Goal: Transaction & Acquisition: Purchase product/service

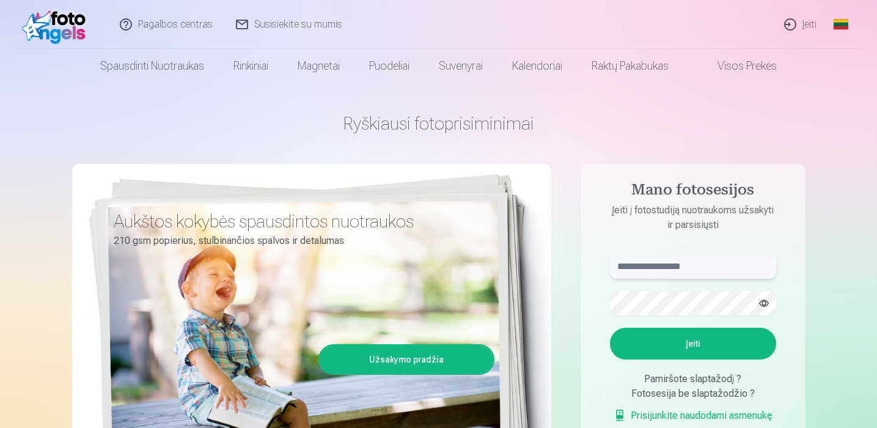
click at [662, 264] on input "text" at bounding box center [693, 266] width 166 height 24
click at [610, 328] on button "Įeiti" at bounding box center [693, 344] width 166 height 32
click at [651, 269] on input "**" at bounding box center [693, 266] width 166 height 24
type input "**********"
click at [693, 363] on form "**********" at bounding box center [693, 344] width 191 height 181
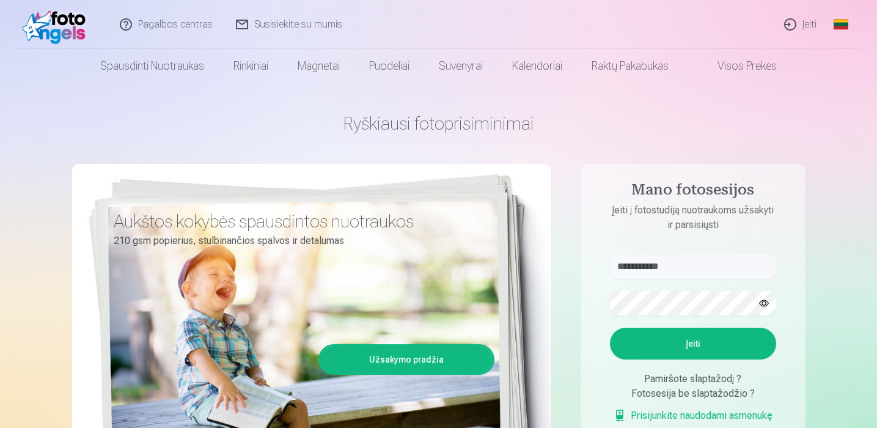
click at [691, 346] on button "Įeiti" at bounding box center [693, 344] width 166 height 32
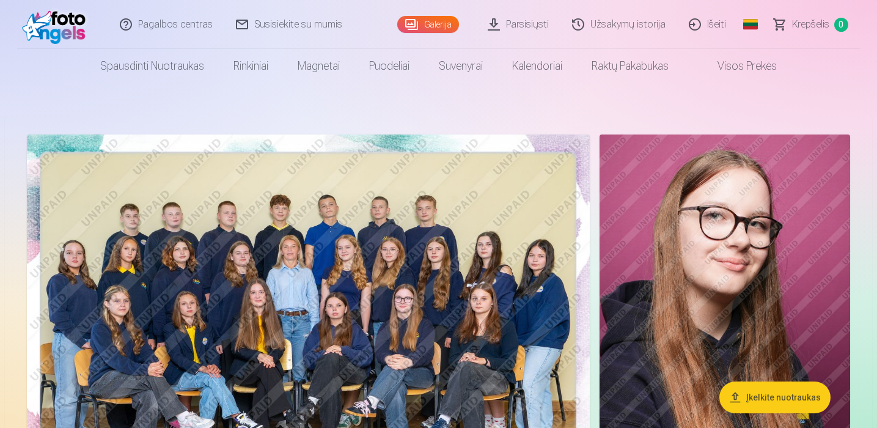
click at [469, 293] on img at bounding box center [308, 322] width 563 height 376
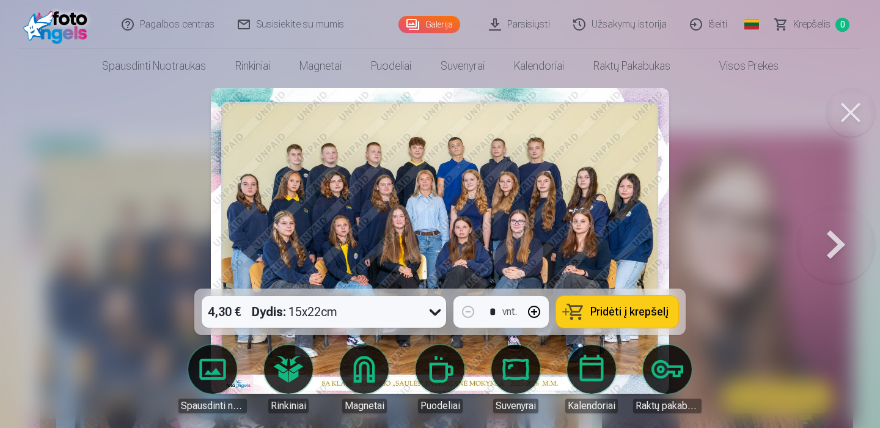
click at [547, 194] on img at bounding box center [440, 241] width 458 height 306
click at [389, 216] on img at bounding box center [440, 241] width 458 height 306
drag, startPoint x: 389, startPoint y: 216, endPoint x: 410, endPoint y: 216, distance: 20.8
click at [390, 216] on img at bounding box center [440, 241] width 458 height 306
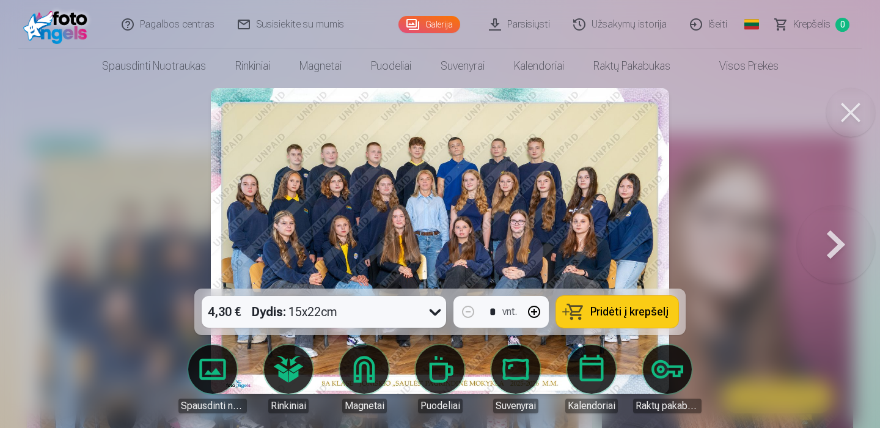
drag, startPoint x: 506, startPoint y: 300, endPoint x: 553, endPoint y: 111, distance: 195.2
click at [610, 120] on div "4,30 € Dydis : 15x22cm * vnt. Pridėti į krepšelį Spausdinti nuotraukas Rinkinia…" at bounding box center [440, 241] width 870 height 306
click at [502, 146] on img at bounding box center [440, 241] width 458 height 306
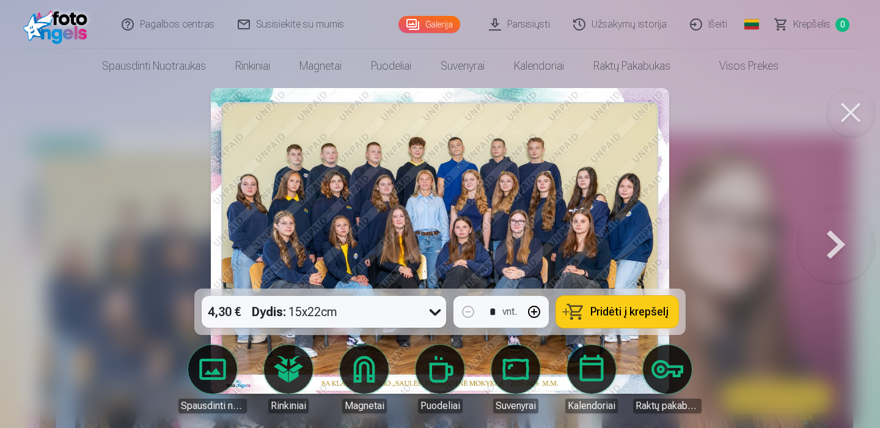
click at [833, 246] on button at bounding box center [836, 240] width 78 height 71
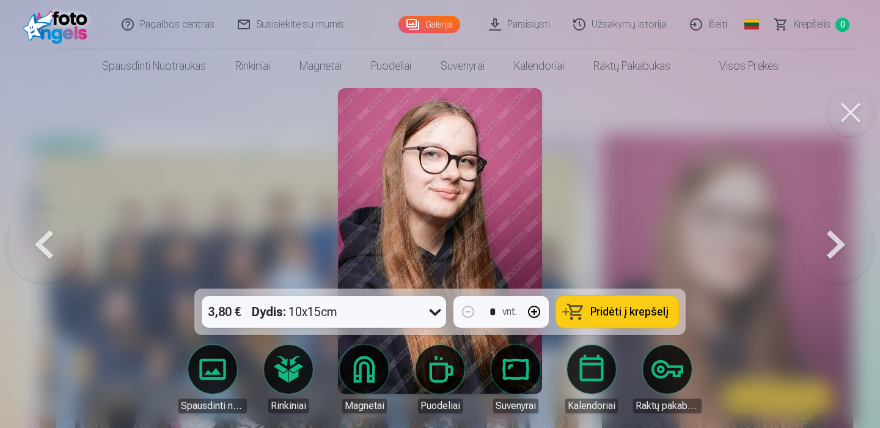
click at [851, 120] on button at bounding box center [850, 112] width 49 height 49
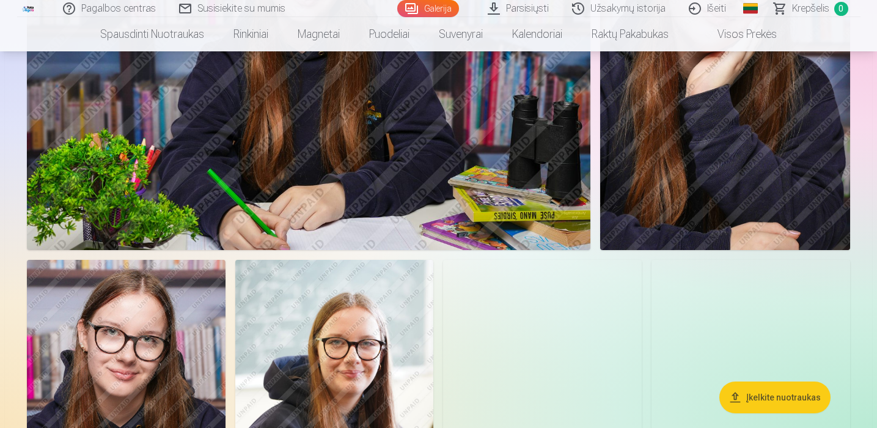
scroll to position [5426, 0]
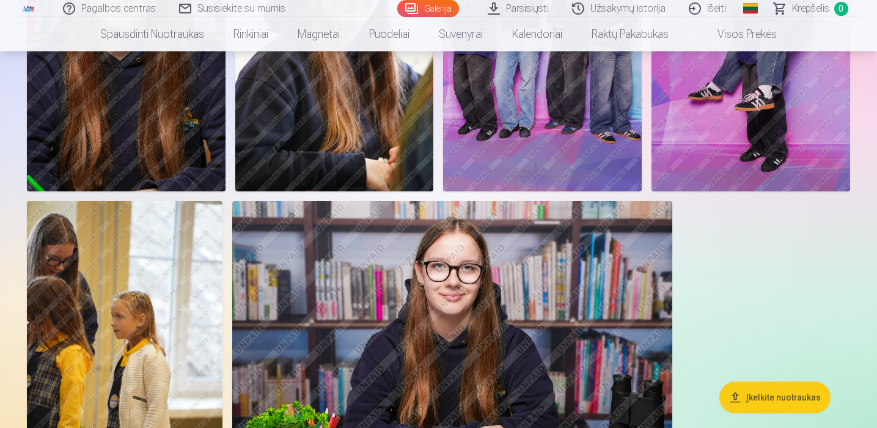
click at [753, 151] on img at bounding box center [750, 42] width 199 height 298
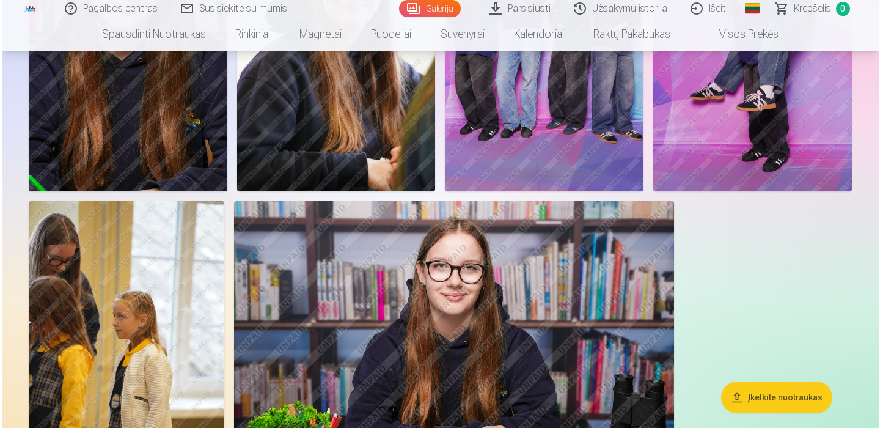
scroll to position [5629, 0]
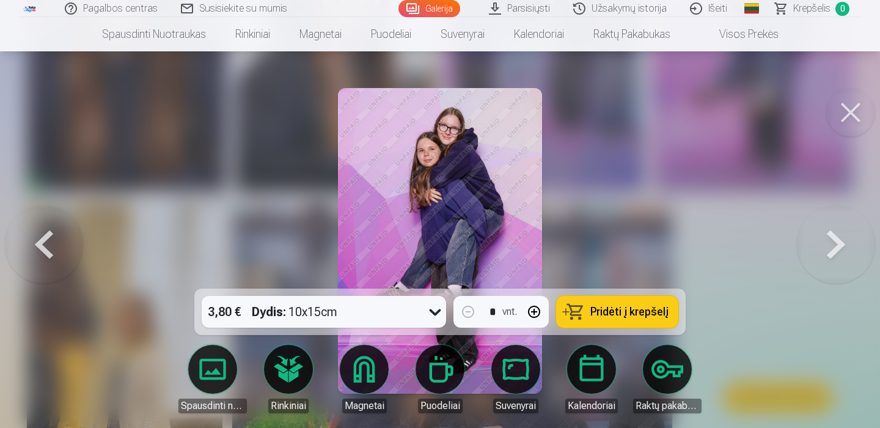
click at [833, 238] on button at bounding box center [836, 240] width 78 height 71
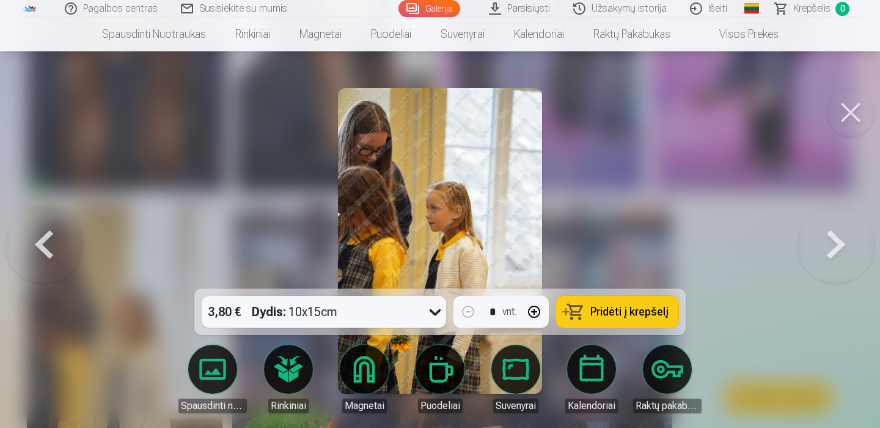
click at [833, 238] on button at bounding box center [836, 240] width 78 height 71
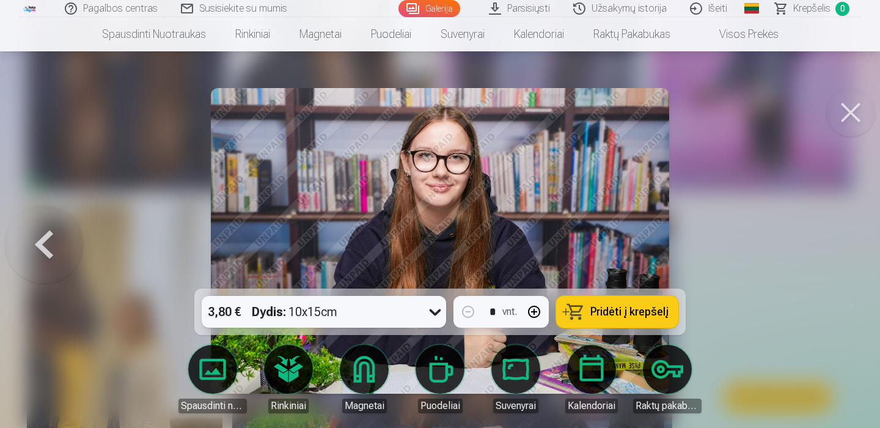
click at [828, 254] on div at bounding box center [440, 214] width 880 height 428
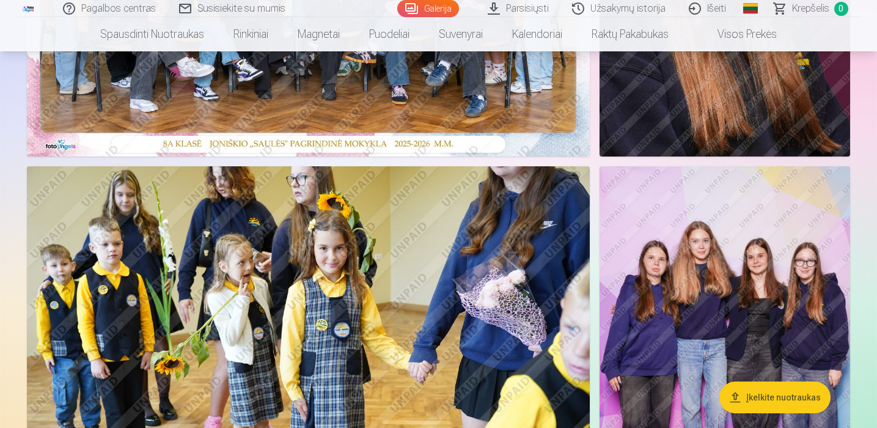
scroll to position [110, 0]
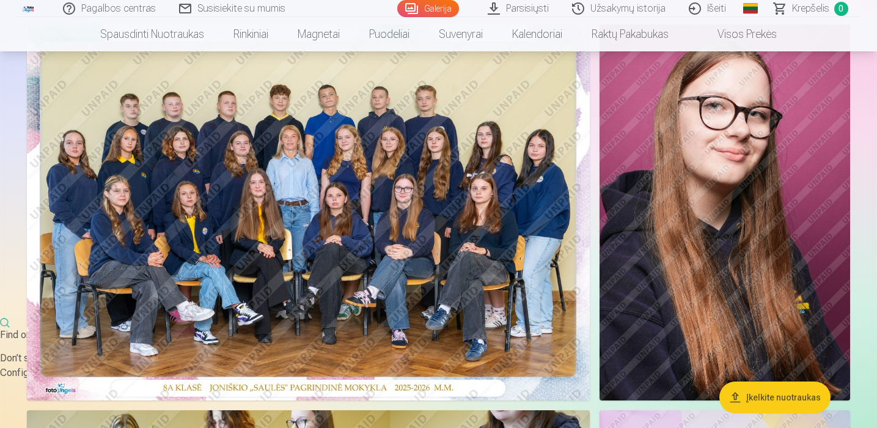
click at [418, 291] on img at bounding box center [308, 212] width 563 height 376
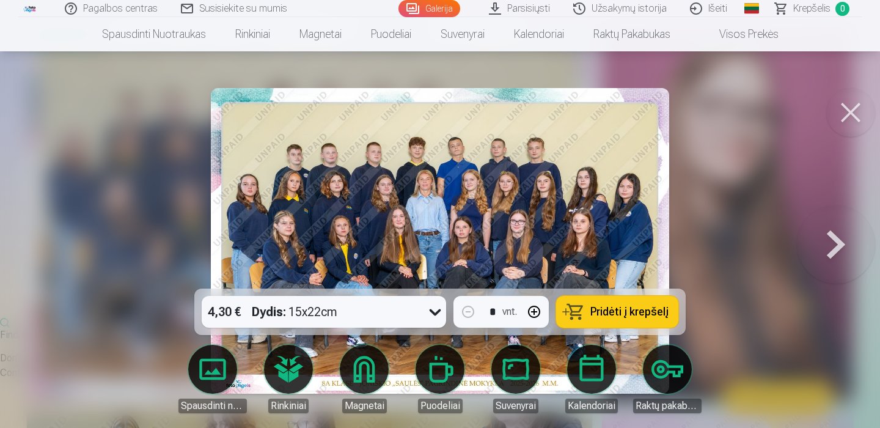
click at [751, 264] on div at bounding box center [440, 214] width 880 height 428
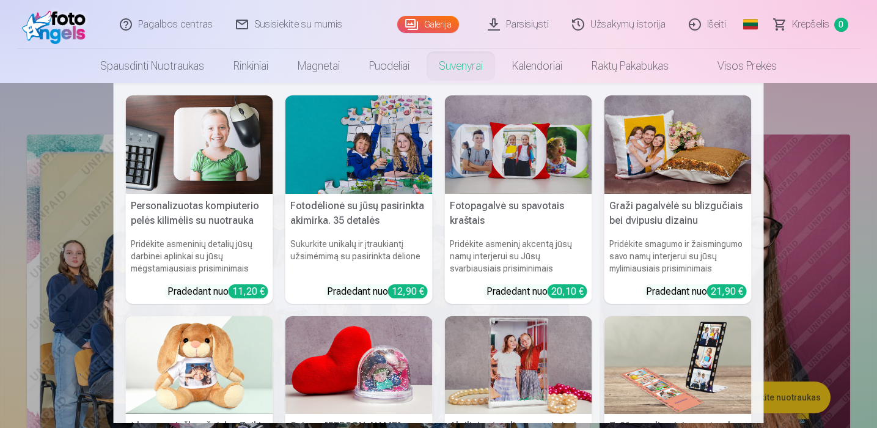
click at [440, 62] on link "Suvenyrai" at bounding box center [460, 66] width 73 height 34
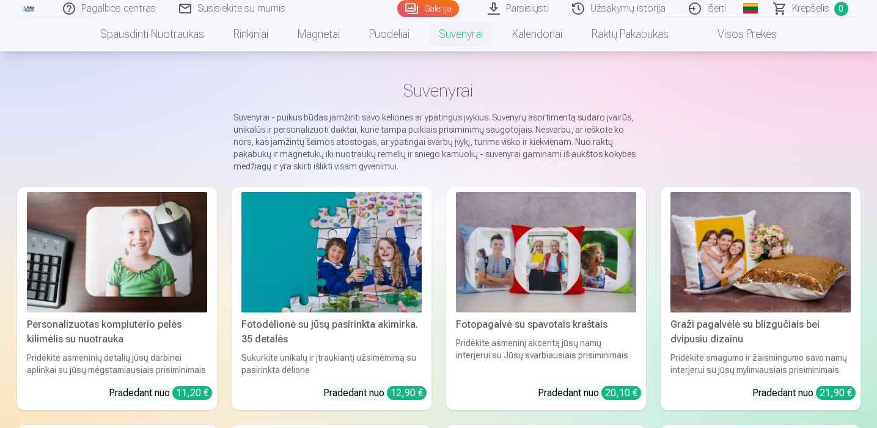
scroll to position [61, 0]
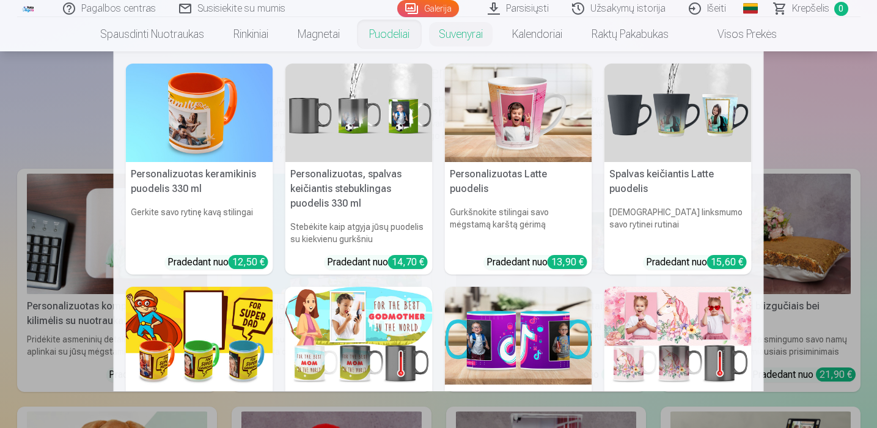
click at [373, 37] on link "Puodeliai" at bounding box center [389, 34] width 70 height 34
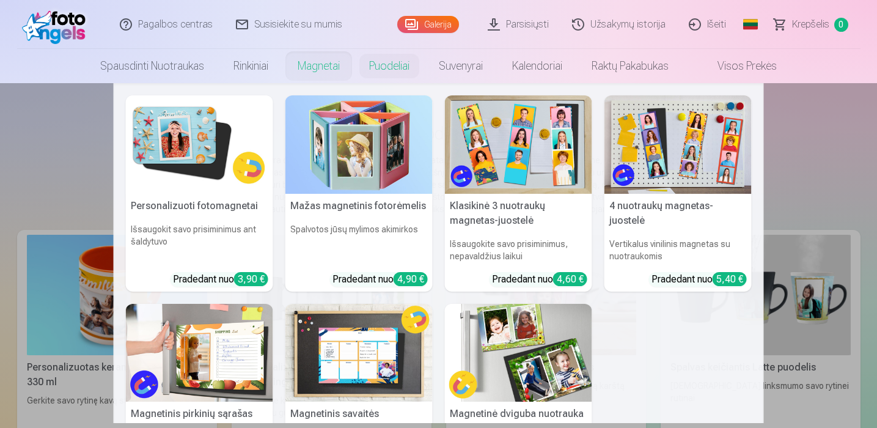
click at [306, 67] on link "Magnetai" at bounding box center [318, 66] width 71 height 34
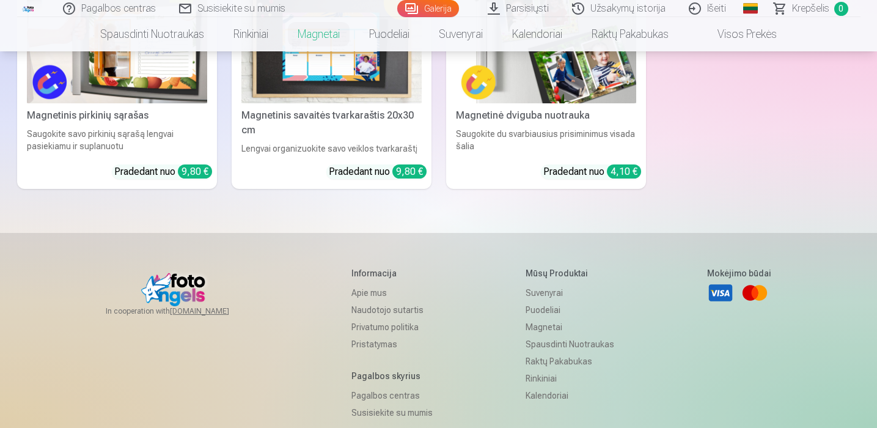
scroll to position [183, 0]
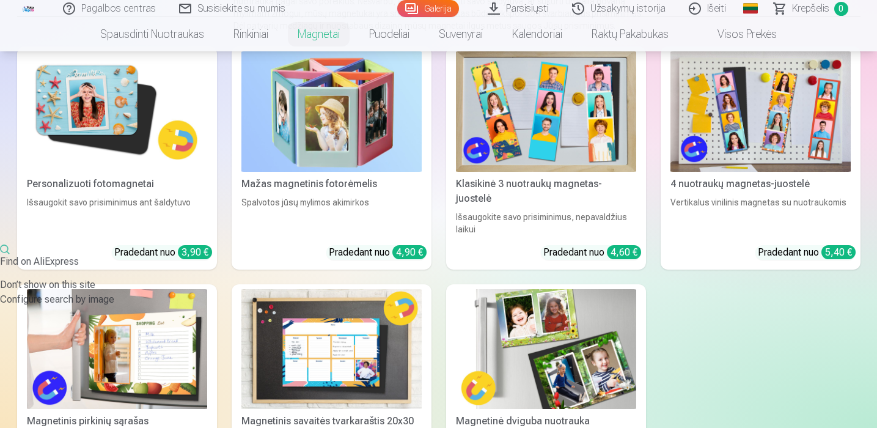
click at [477, 171] on link "Klasikinė 3 nuotraukų magnetas-juostelė Išsaugokite savo prisiminimus, nepavald…" at bounding box center [546, 157] width 200 height 223
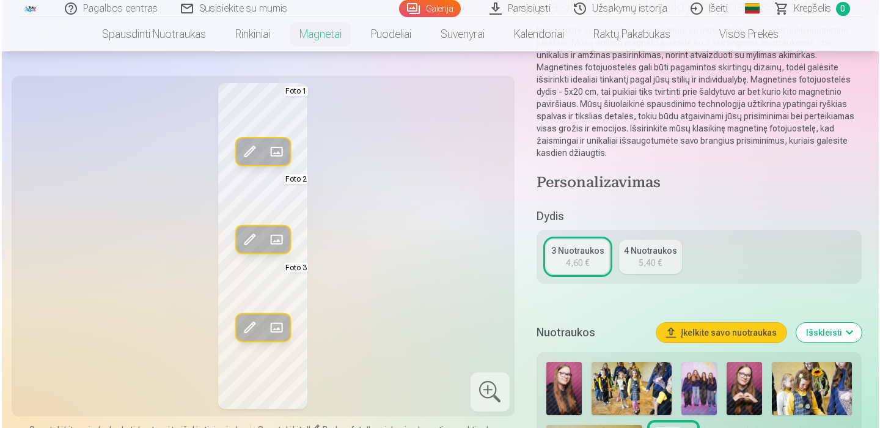
scroll to position [244, 0]
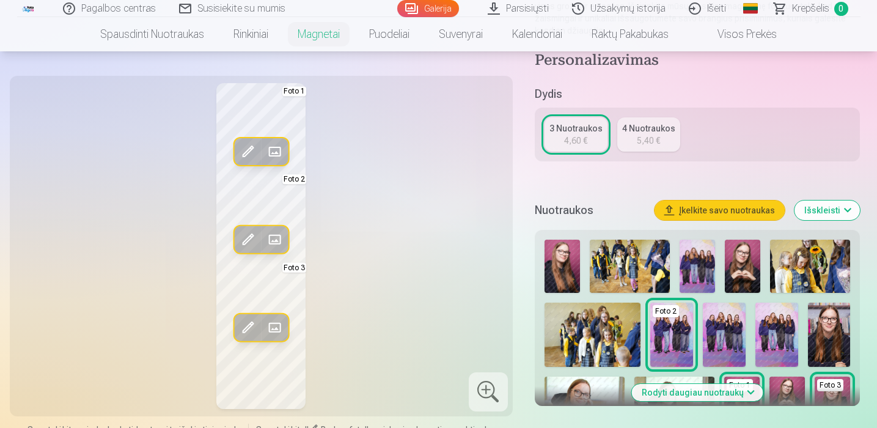
click at [743, 275] on img at bounding box center [742, 266] width 35 height 53
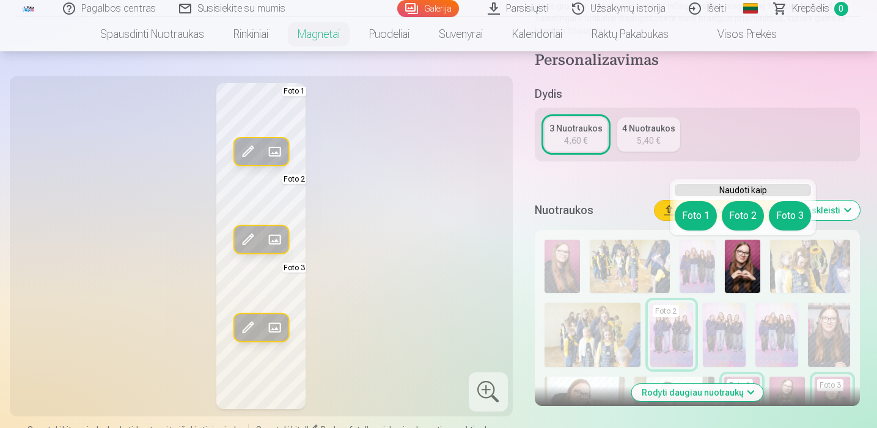
click at [246, 150] on span at bounding box center [248, 152] width 20 height 20
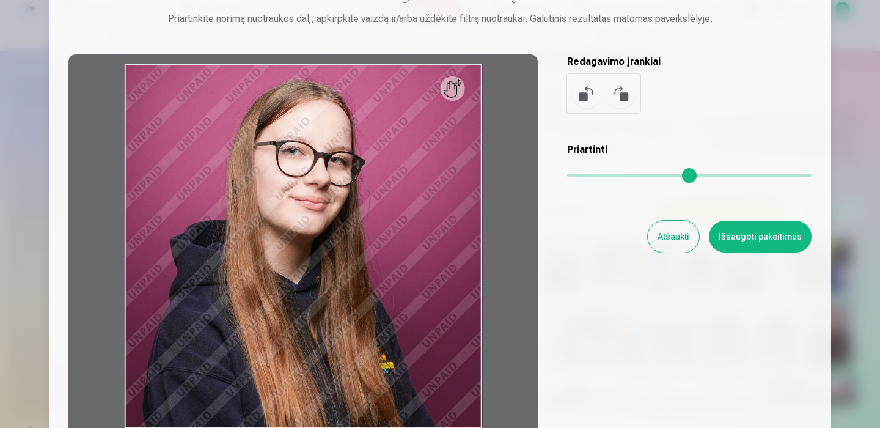
scroll to position [0, 0]
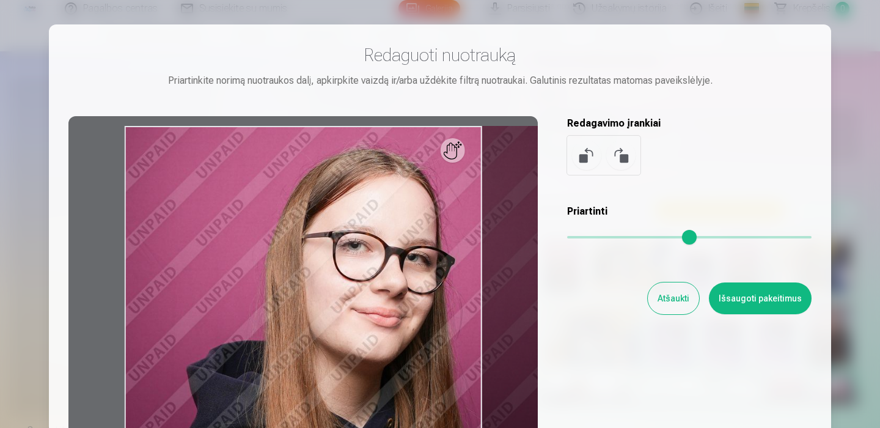
type input "*"
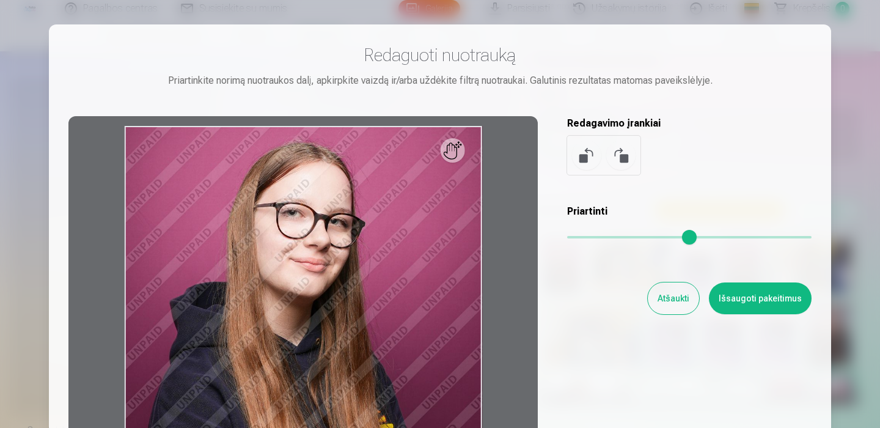
drag, startPoint x: 569, startPoint y: 232, endPoint x: 560, endPoint y: 239, distance: 11.4
click at [567, 238] on input "range" at bounding box center [689, 237] width 244 height 2
click at [584, 156] on button at bounding box center [586, 155] width 29 height 29
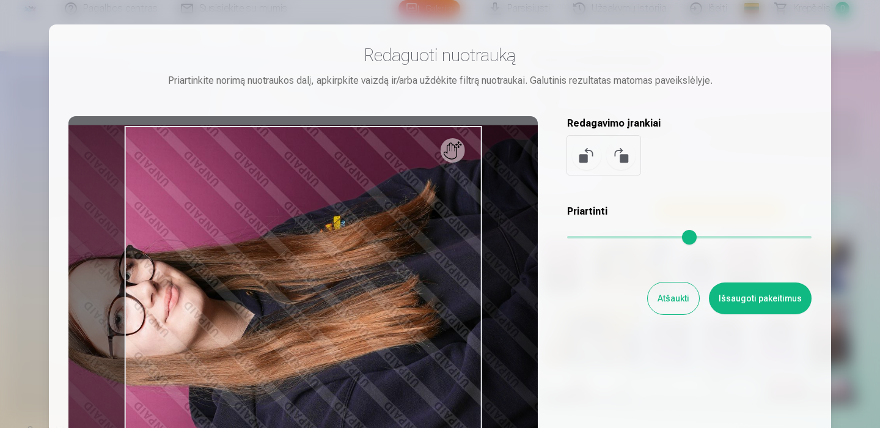
click at [581, 158] on button at bounding box center [586, 155] width 29 height 29
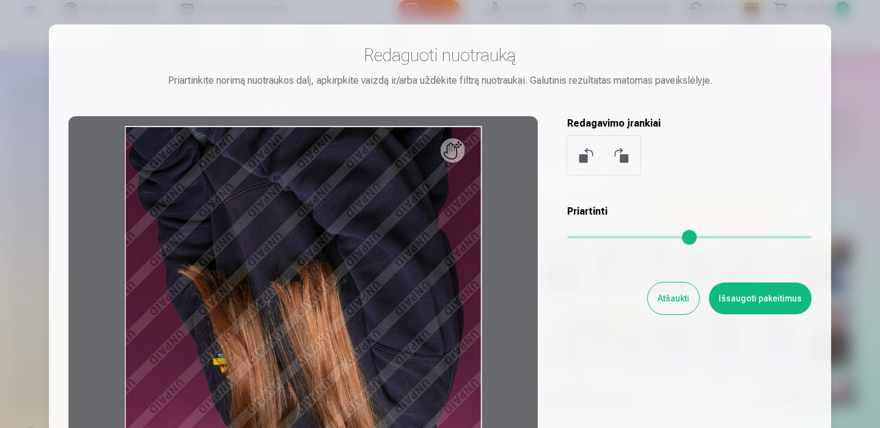
click at [581, 158] on button at bounding box center [586, 155] width 29 height 29
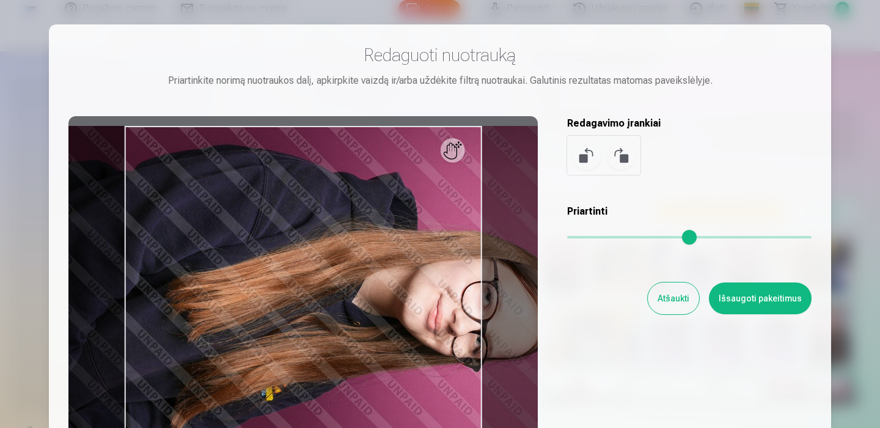
click at [581, 158] on button at bounding box center [586, 155] width 29 height 29
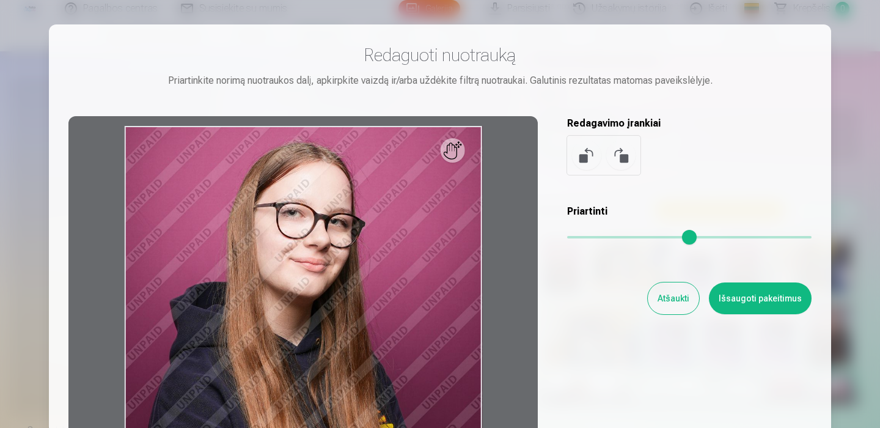
click at [627, 157] on button at bounding box center [620, 155] width 29 height 29
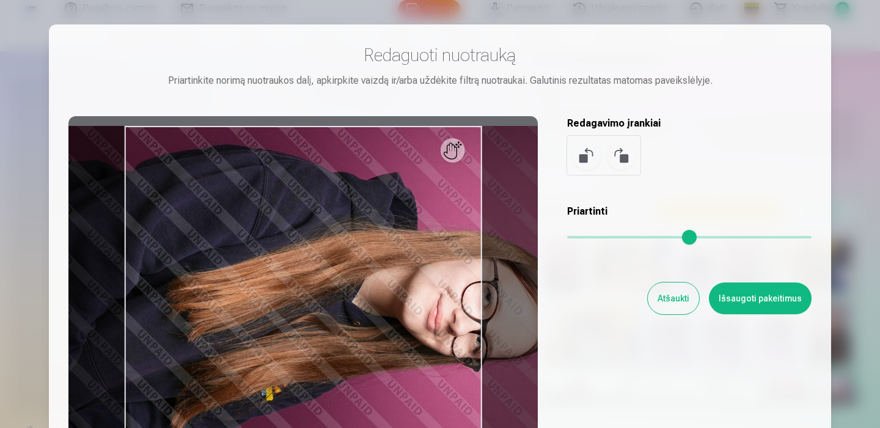
click at [614, 156] on button at bounding box center [620, 155] width 29 height 29
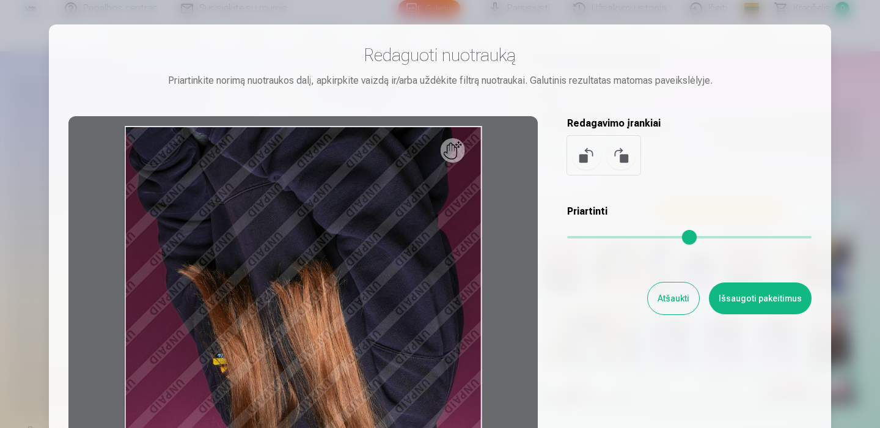
click at [616, 156] on button at bounding box center [620, 155] width 29 height 29
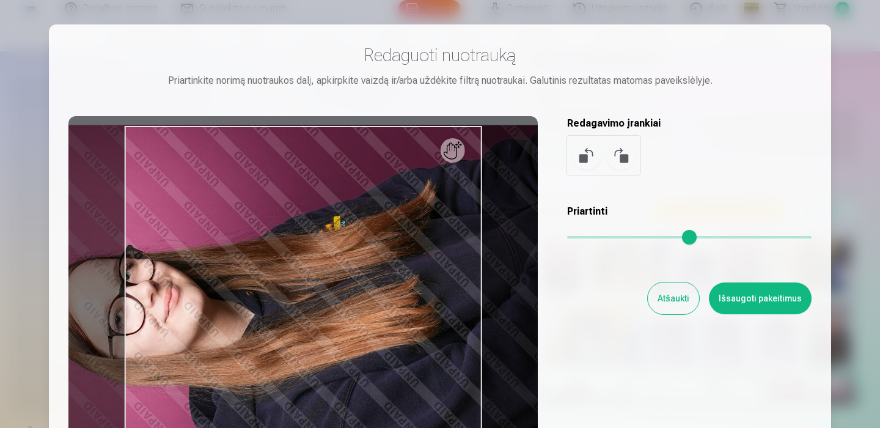
click at [616, 156] on button at bounding box center [620, 155] width 29 height 29
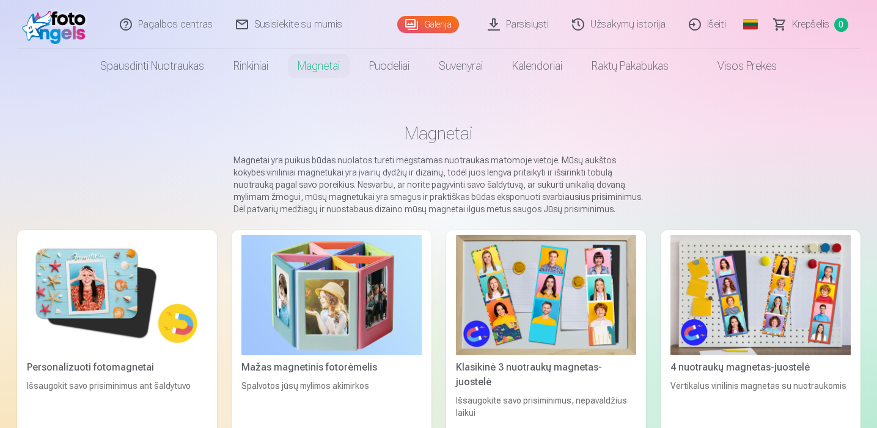
click at [624, 20] on link "Užsakymų istorija" at bounding box center [619, 24] width 117 height 49
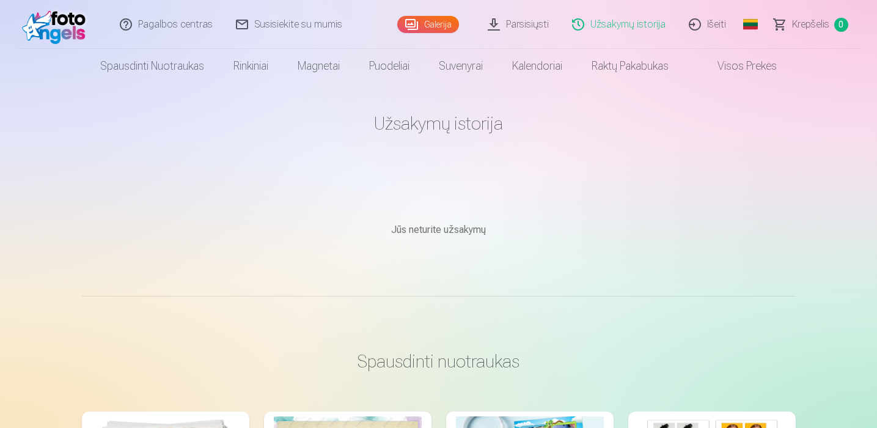
click at [727, 67] on link "Visos prekės" at bounding box center [737, 66] width 108 height 34
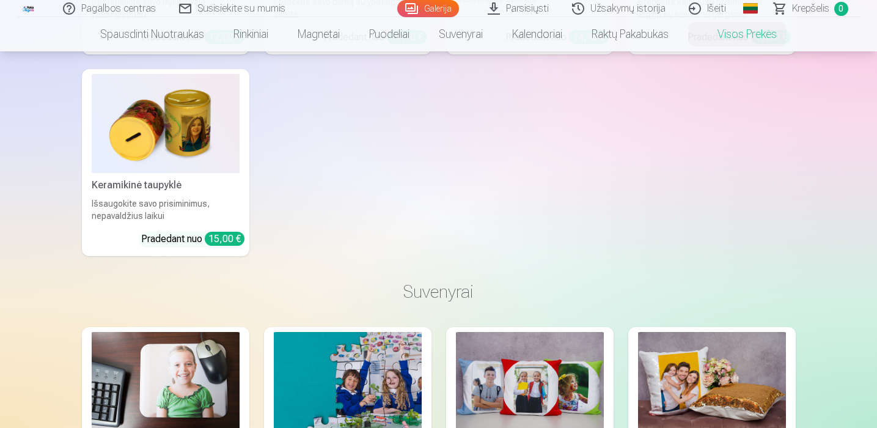
scroll to position [1955, 0]
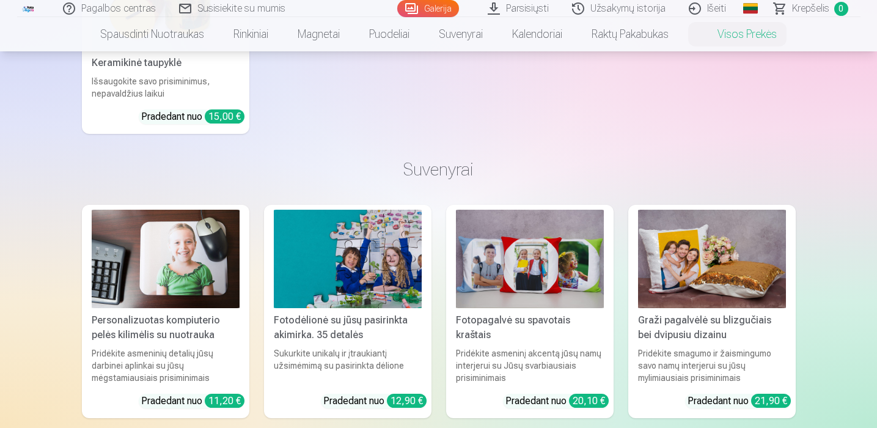
click at [552, 176] on h3 "Suvenyrai" at bounding box center [439, 169] width 694 height 22
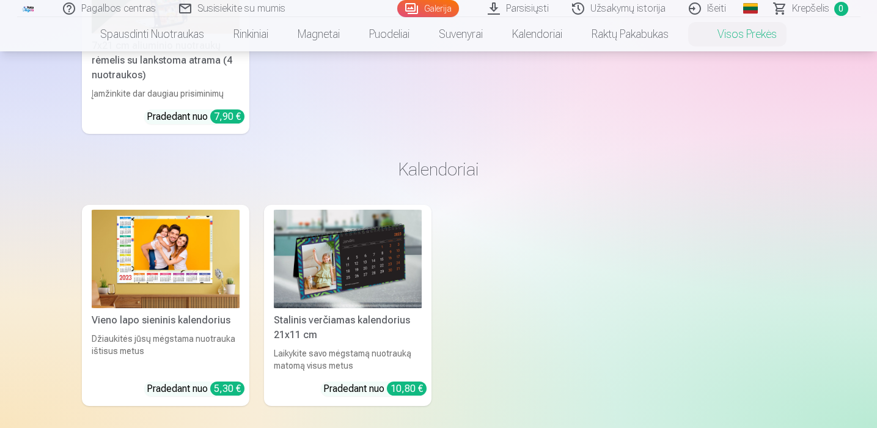
scroll to position [2566, 0]
